Goal: Task Accomplishment & Management: Manage account settings

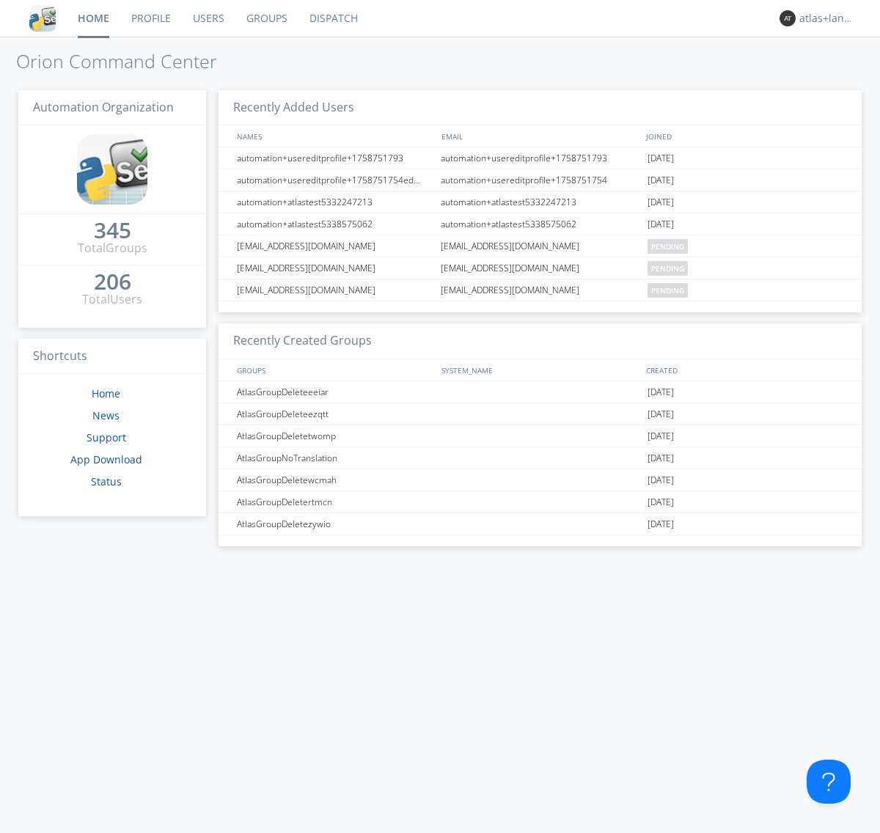
click at [150, 18] on link "Profile" at bounding box center [151, 18] width 62 height 37
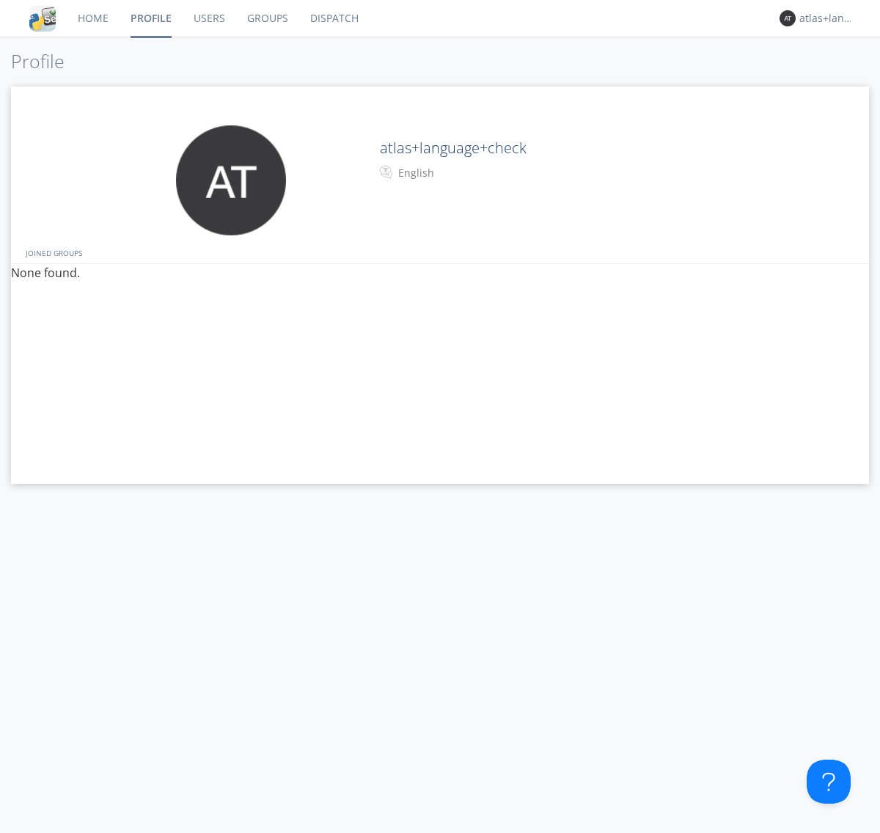
click at [458, 173] on div "English" at bounding box center [459, 173] width 122 height 15
click at [208, 18] on link "Users" at bounding box center [210, 18] width 54 height 37
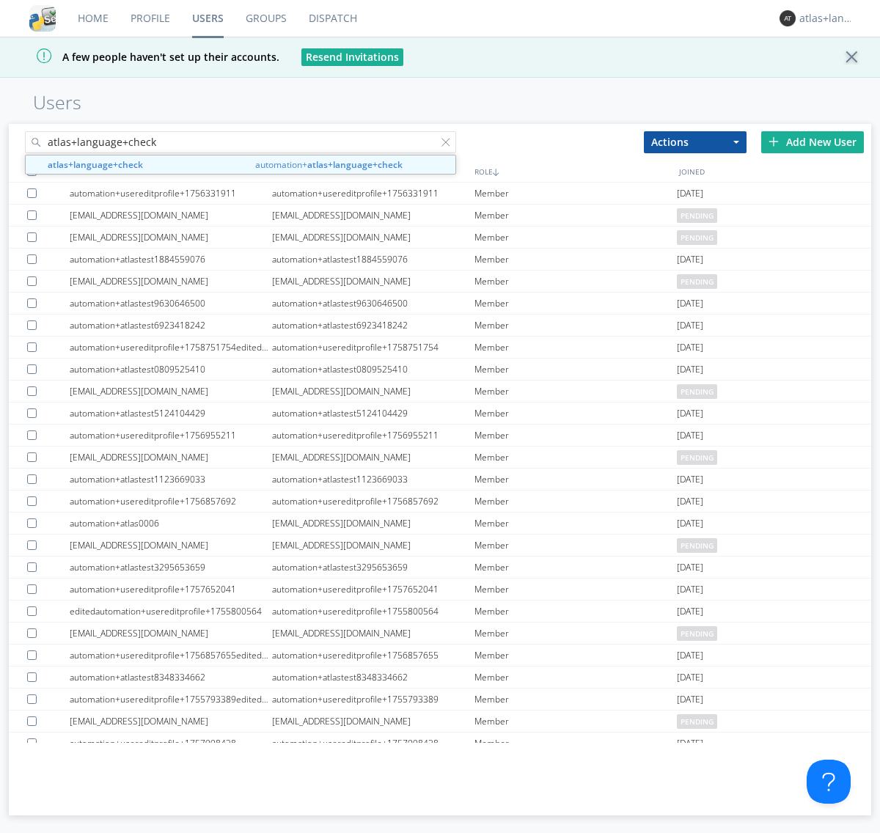
type input "atlas+language+check"
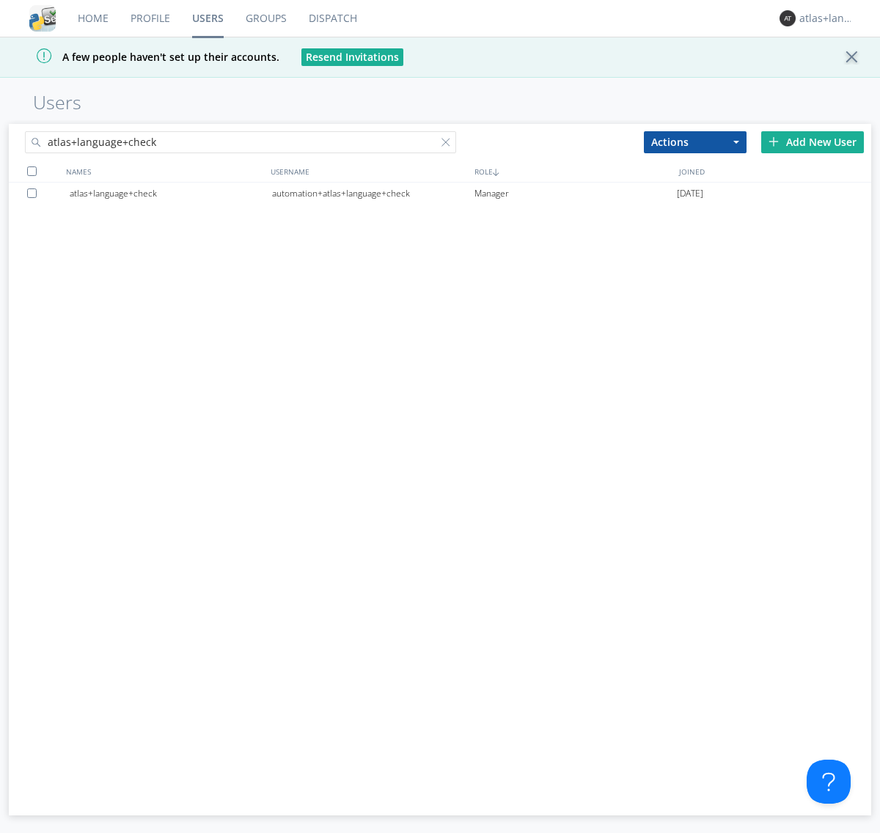
click at [372, 193] on div "automation+atlas+language+check" at bounding box center [373, 194] width 202 height 22
click at [150, 18] on link "Profile" at bounding box center [151, 18] width 62 height 37
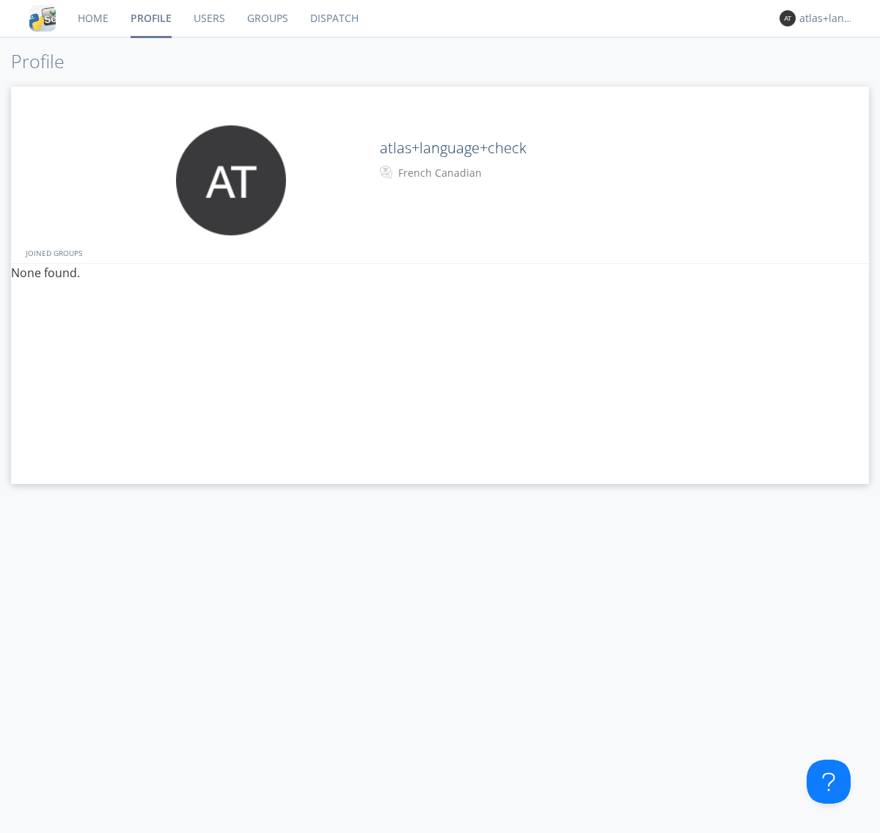
click at [458, 173] on div "French Canadian" at bounding box center [459, 173] width 122 height 15
click at [208, 18] on link "Users" at bounding box center [210, 18] width 54 height 37
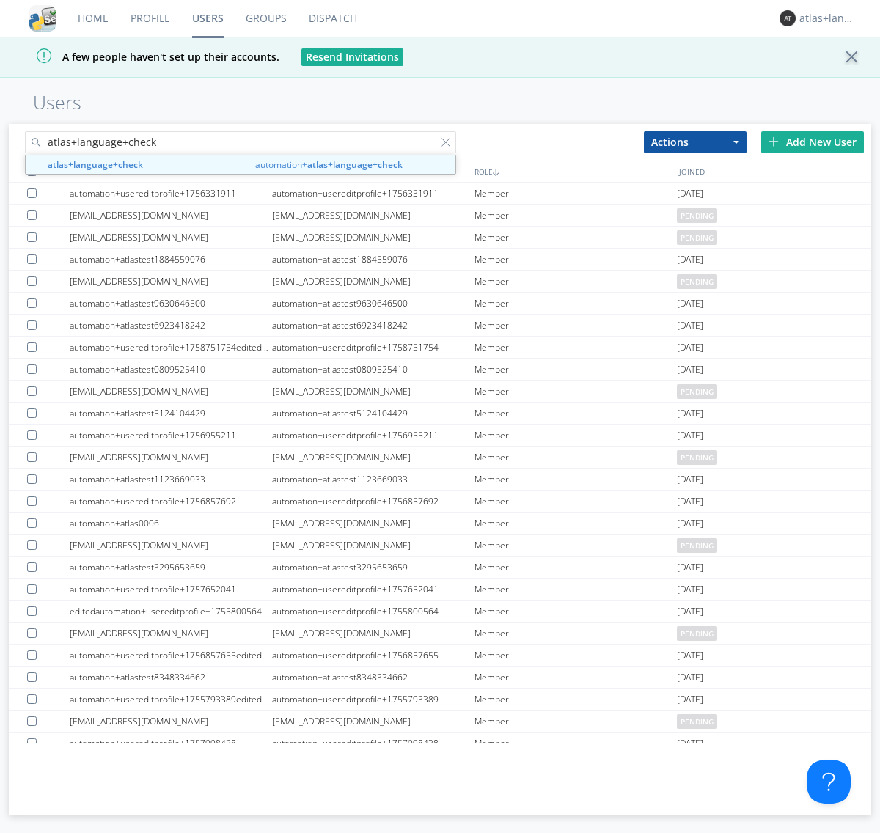
type input "atlas+language+check"
